Goal: Task Accomplishment & Management: Use online tool/utility

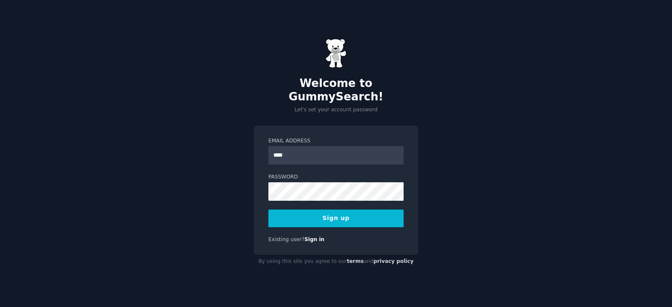
type input "**********"
click at [334, 210] on button "Sign up" at bounding box center [336, 219] width 135 height 18
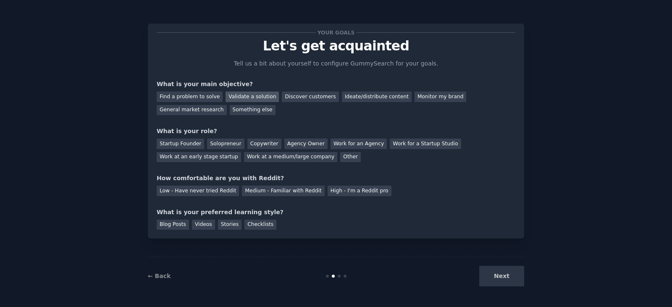
click at [231, 98] on div "Validate a solution" at bounding box center [252, 97] width 53 height 11
click at [215, 144] on div "Solopreneur" at bounding box center [225, 144] width 37 height 11
click at [212, 194] on div "Low - Have never tried Reddit" at bounding box center [198, 191] width 82 height 11
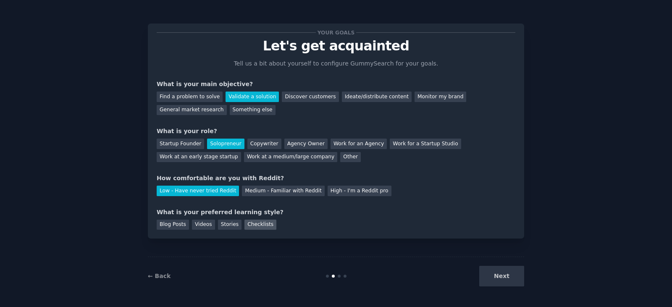
click at [249, 226] on div "Checklists" at bounding box center [261, 225] width 32 height 11
click at [510, 278] on button "Next" at bounding box center [502, 276] width 45 height 21
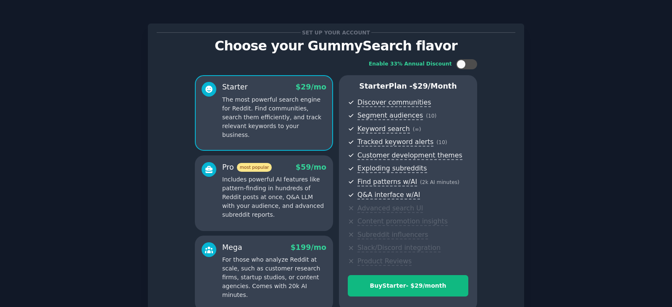
click at [574, 129] on div "Set up your account Choose your GummySearch flavor Enable 33% Annual Discount S…" at bounding box center [336, 196] width 649 height 368
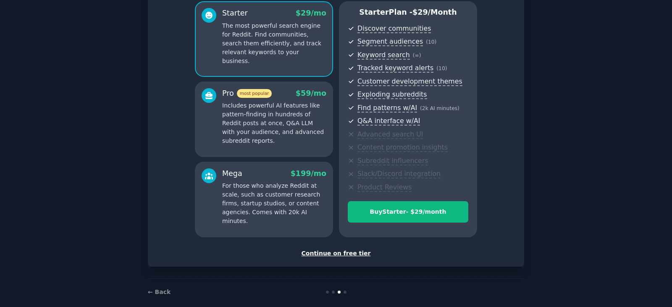
scroll to position [84, 0]
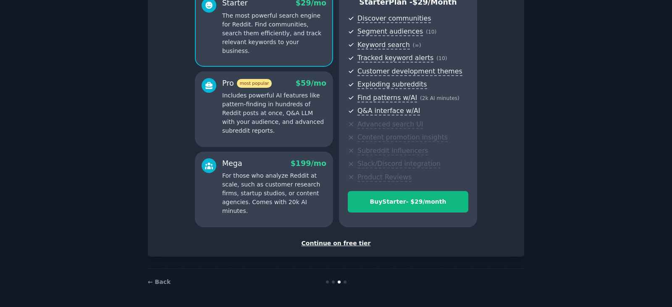
click at [335, 244] on div "Continue on free tier" at bounding box center [336, 243] width 359 height 9
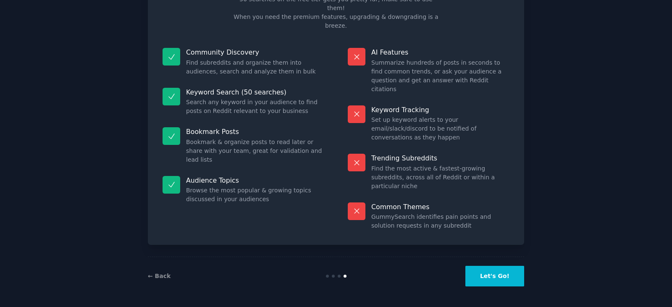
scroll to position [20, 0]
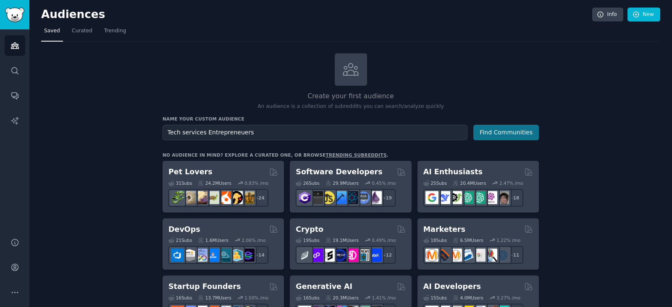
type input "Tech services Entrepreneuers"
click at [514, 132] on button "Find Communities" at bounding box center [507, 133] width 66 height 16
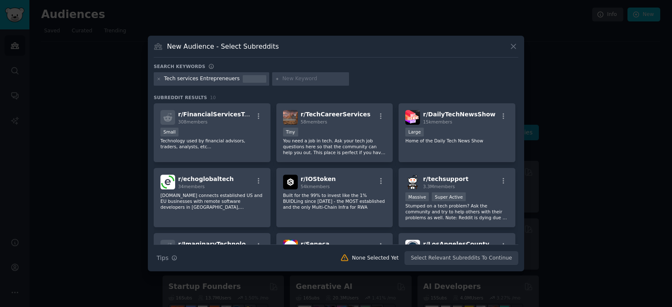
click at [460, 258] on div "Search Tips Tips None Selected Yet Select Relevant Subreddits To Continue" at bounding box center [336, 255] width 365 height 21
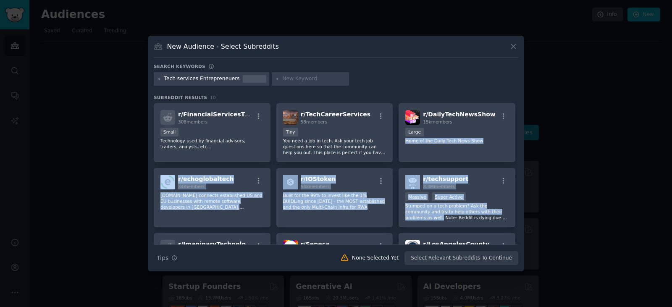
drag, startPoint x: 516, startPoint y: 129, endPoint x: 521, endPoint y: 209, distance: 80.5
click at [521, 209] on div "New Audience - Select Subreddits Search keywords Tech services Entrepreneuers S…" at bounding box center [336, 154] width 377 height 236
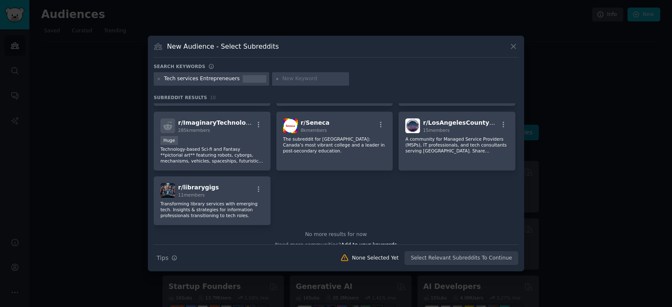
scroll to position [132, 0]
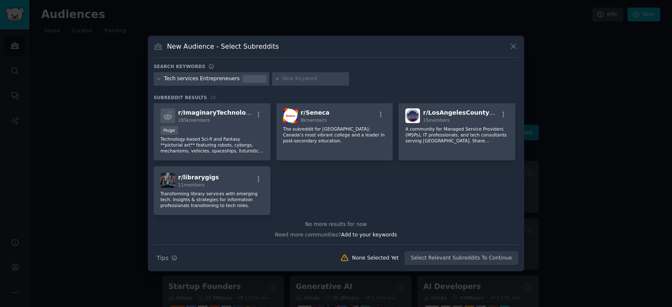
click at [291, 84] on div at bounding box center [310, 78] width 77 height 13
click at [275, 80] on icon at bounding box center [277, 79] width 5 height 5
click at [374, 235] on span "Add to your keywords" at bounding box center [369, 235] width 56 height 6
type input "founders"
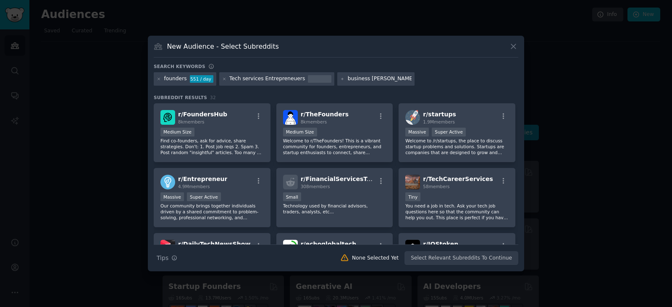
type input "business sale"
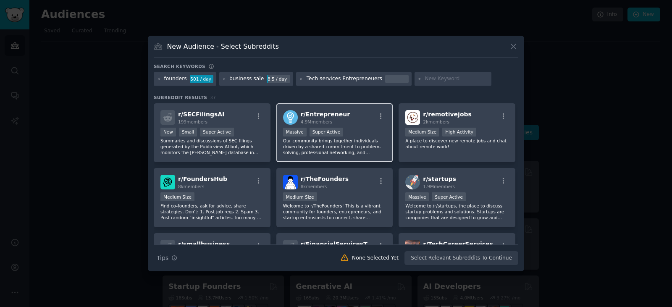
click at [336, 149] on p "Our community brings together individuals driven by a shared commitment to prob…" at bounding box center [334, 147] width 103 height 18
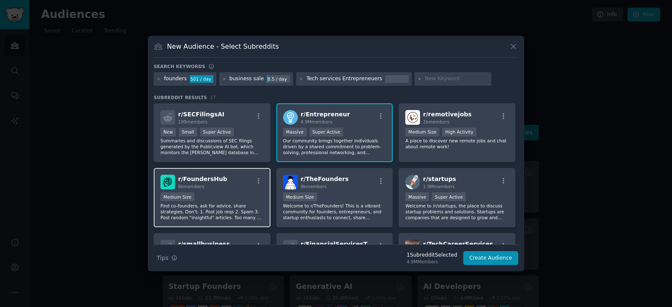
click at [240, 204] on p "Find co-founders, ask for advice, share strategies. Don't: 1. Post job reqs 2. …" at bounding box center [212, 212] width 103 height 18
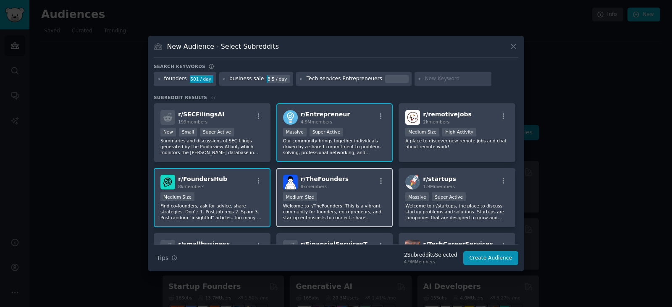
click at [324, 215] on p "Welcome to r/TheFounders! This is a vibrant community for founders, entrepreneu…" at bounding box center [334, 212] width 103 height 18
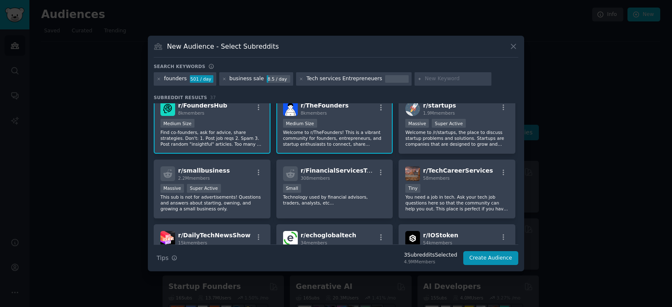
scroll to position [78, 0]
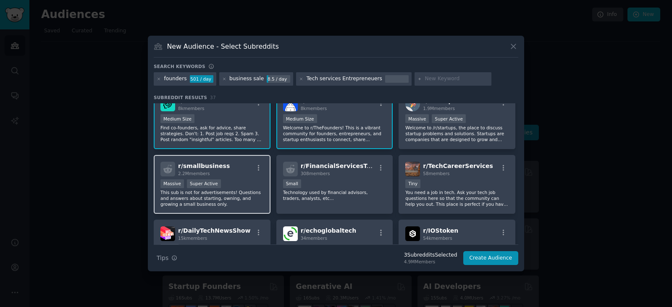
click at [206, 204] on p "This sub is not for advertisements! Questions and answers about starting, ownin…" at bounding box center [212, 199] width 103 height 18
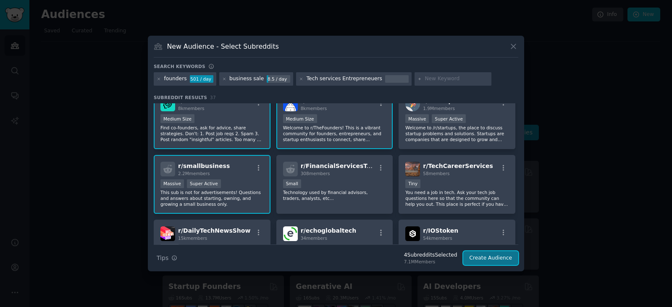
click at [486, 256] on button "Create Audience" at bounding box center [491, 258] width 55 height 14
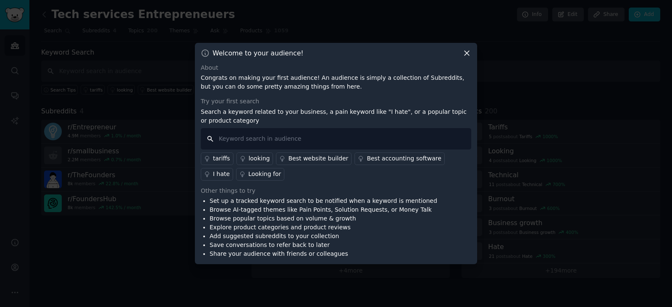
click at [344, 142] on input "text" at bounding box center [336, 138] width 271 height 21
type input "margins"
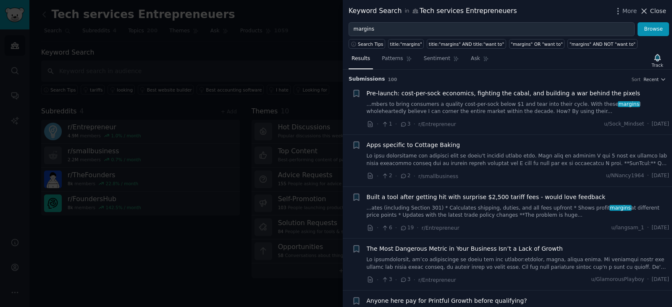
click at [655, 11] on span "Close" at bounding box center [659, 11] width 16 height 9
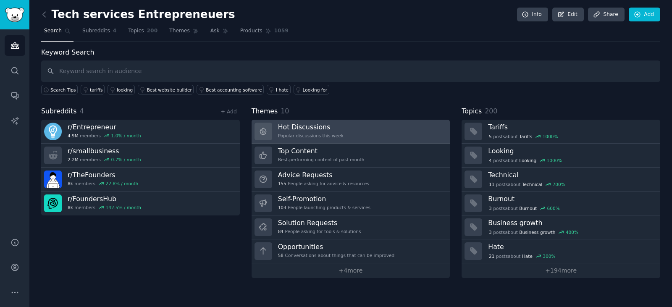
click at [296, 132] on div "Hot Discussions Popular discussions this week" at bounding box center [311, 132] width 66 height 18
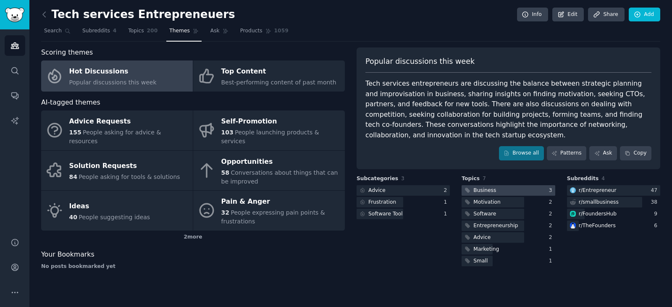
click at [487, 188] on div "Business" at bounding box center [485, 191] width 23 height 8
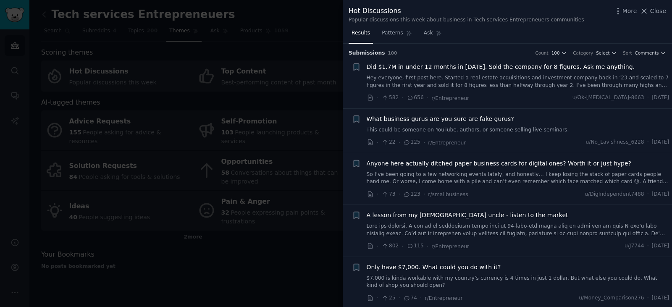
click at [476, 67] on span "Did $1.7M in under 12 months in [DATE]. Sold the company for 8 figures. Ask me …" at bounding box center [501, 67] width 269 height 9
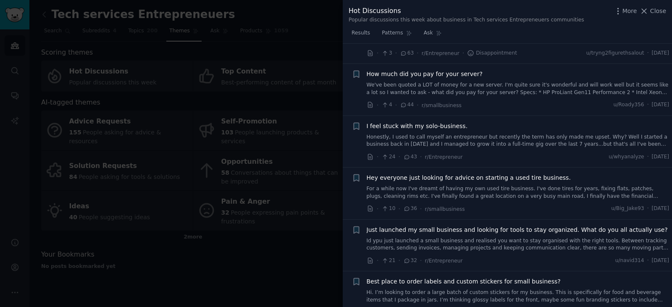
scroll to position [706, 0]
